Goal: Consume media (video, audio)

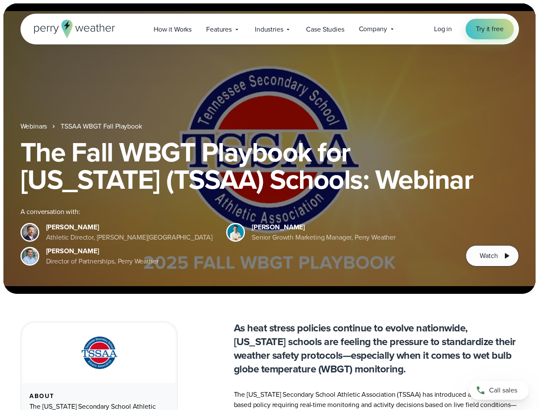
click at [269, 205] on div "The Fall WBGT Playbook for [US_STATE] (TSSAA) Schools: Webinar A conversation w…" at bounding box center [269, 202] width 498 height 128
click at [269, 29] on span "Industries" at bounding box center [269, 29] width 28 height 10
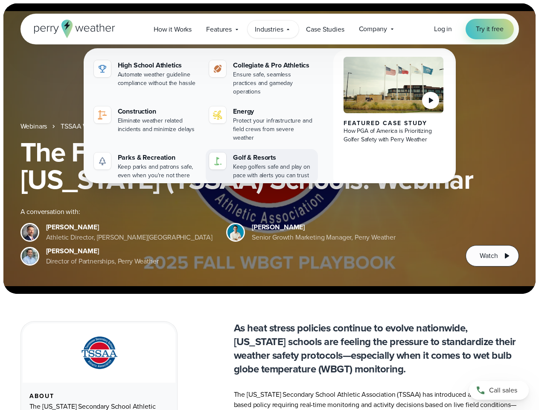
click at [269, 152] on div "Golf & Resorts" at bounding box center [273, 157] width 81 height 10
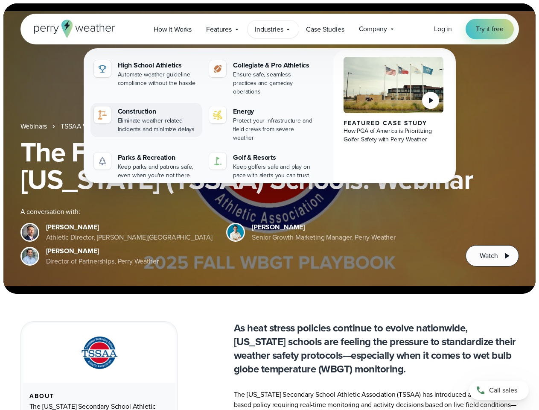
click at [102, 126] on link "Construction Eliminate weather related incidents and minimize delays" at bounding box center [146, 120] width 112 height 34
click at [492, 256] on span "Watch" at bounding box center [489, 255] width 18 height 10
